Goal: Check status: Check status

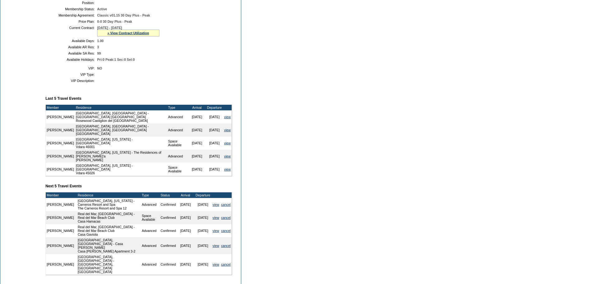
scroll to position [187, 0]
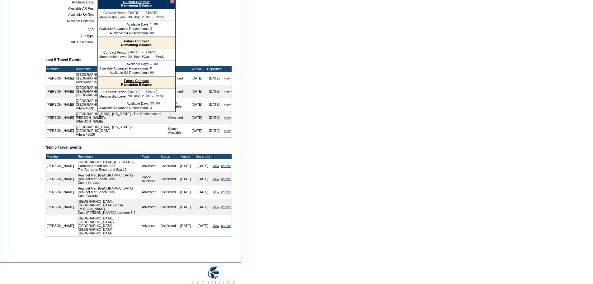
click at [145, 43] on link "Future Contract" at bounding box center [136, 41] width 25 height 4
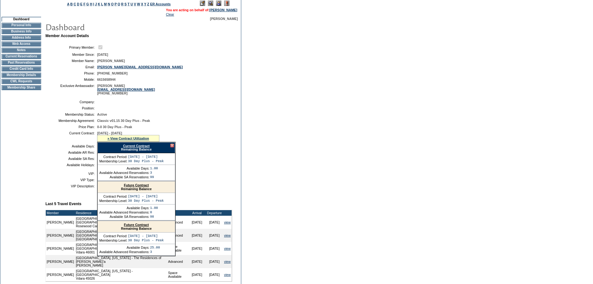
scroll to position [31, 0]
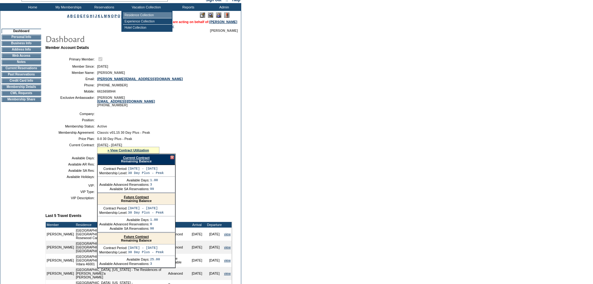
click at [149, 16] on td "Residence Collection" at bounding box center [147, 15] width 49 height 6
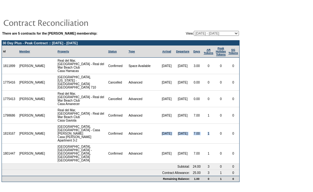
drag, startPoint x: 206, startPoint y: 122, endPoint x: 151, endPoint y: 123, distance: 54.8
click at [151, 124] on tr "1819167 Aldo Risi Barcelona, Spain - Casa Oller Casa Oller Apartment 3-2 Confir…" at bounding box center [121, 134] width 238 height 20
click at [159, 124] on td "[DATE]" at bounding box center [167, 134] width 16 height 20
